Goal: Understand process/instructions: Learn how to perform a task or action

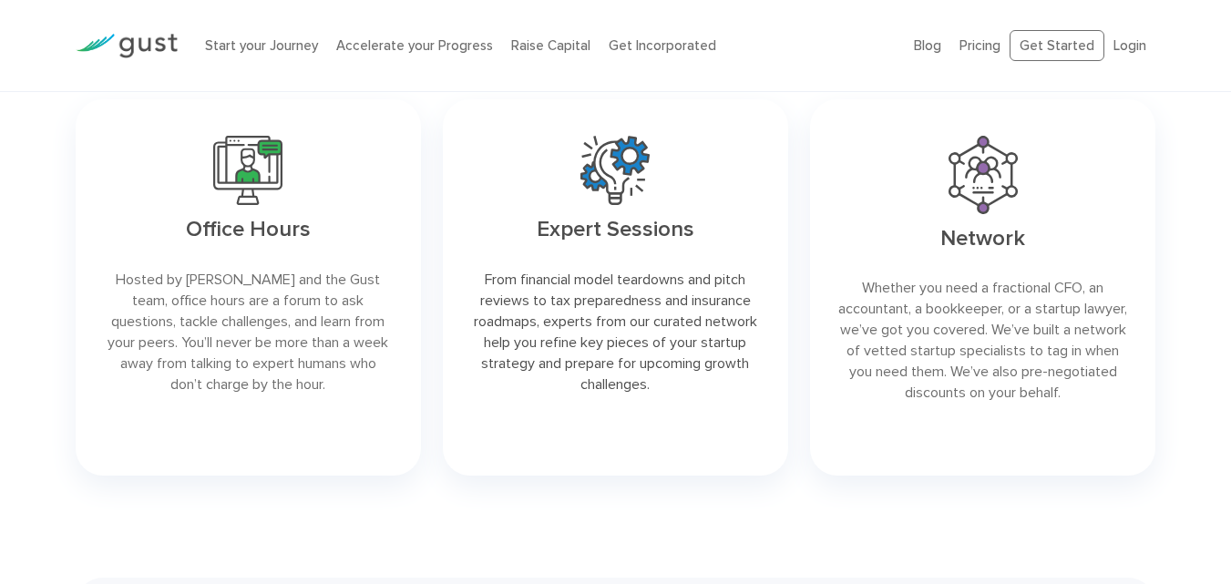
scroll to position [3549, 0]
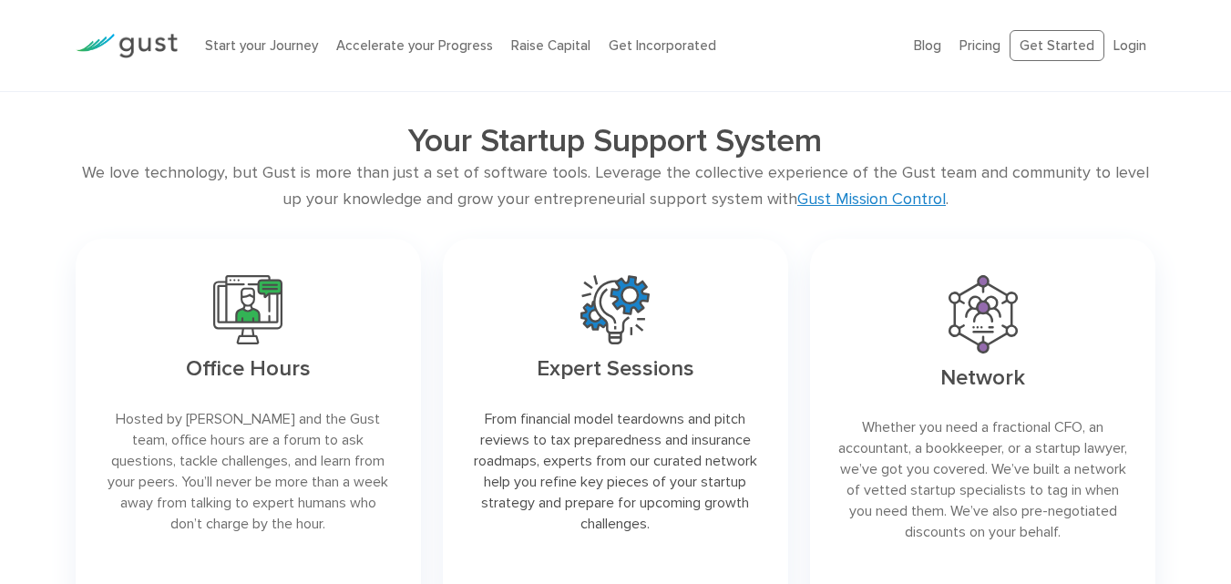
click at [230, 54] on li "Start your Journey" at bounding box center [261, 46] width 113 height 21
click at [225, 40] on link "Start your Journey" at bounding box center [261, 45] width 113 height 16
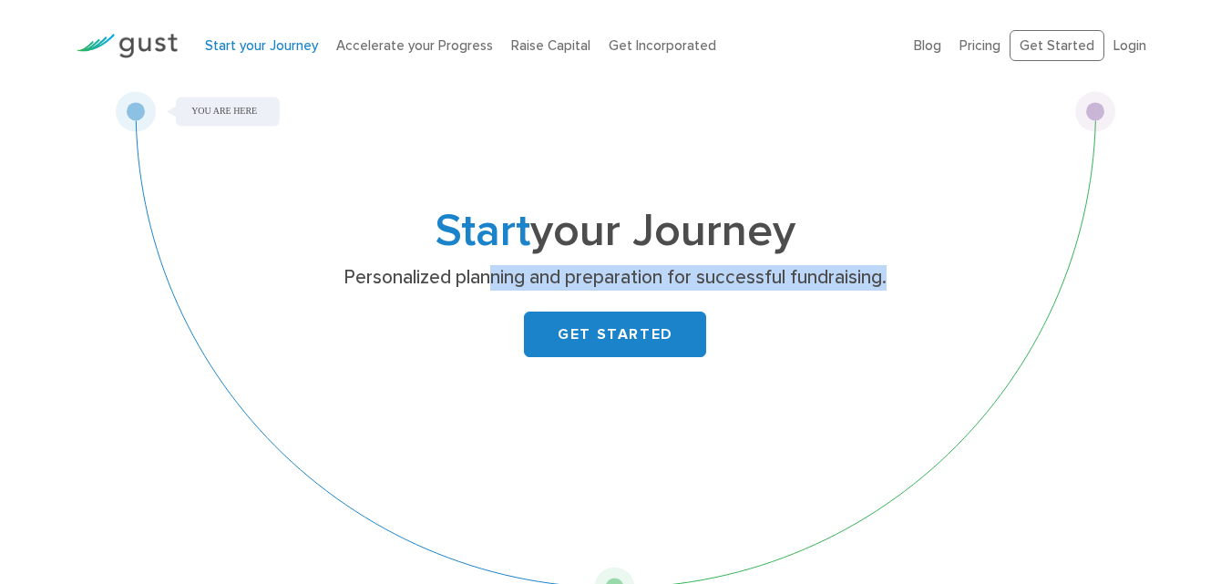
drag, startPoint x: 493, startPoint y: 276, endPoint x: 912, endPoint y: 275, distance: 419.2
click at [912, 275] on p "Personalized planning and preparation for successful fundraising." at bounding box center [615, 278] width 706 height 26
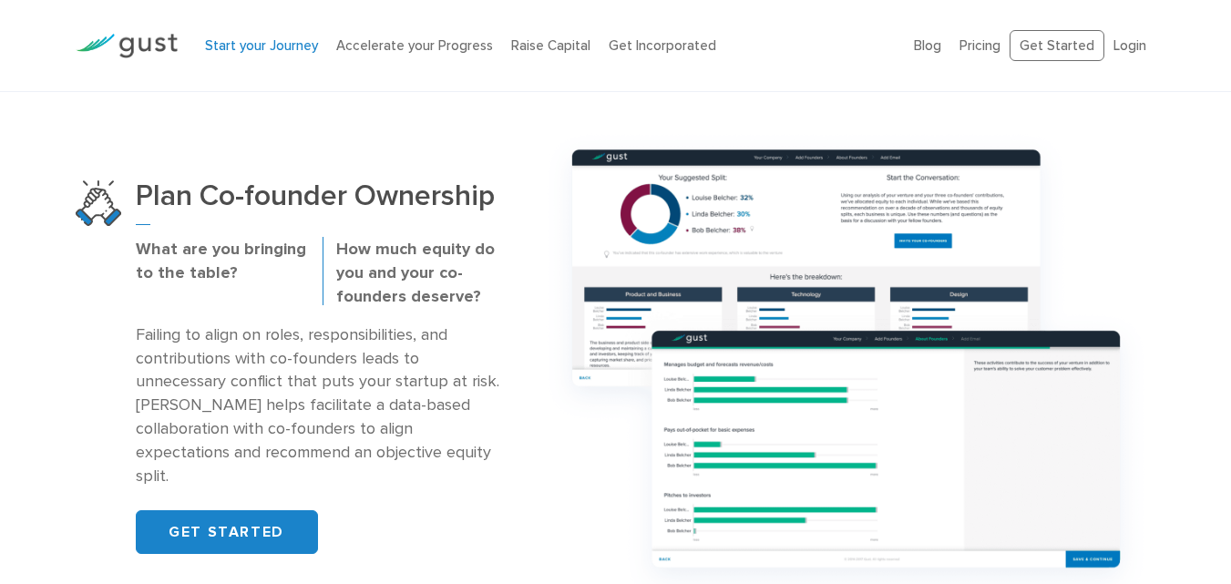
scroll to position [1185, 0]
